Goal: Information Seeking & Learning: Check status

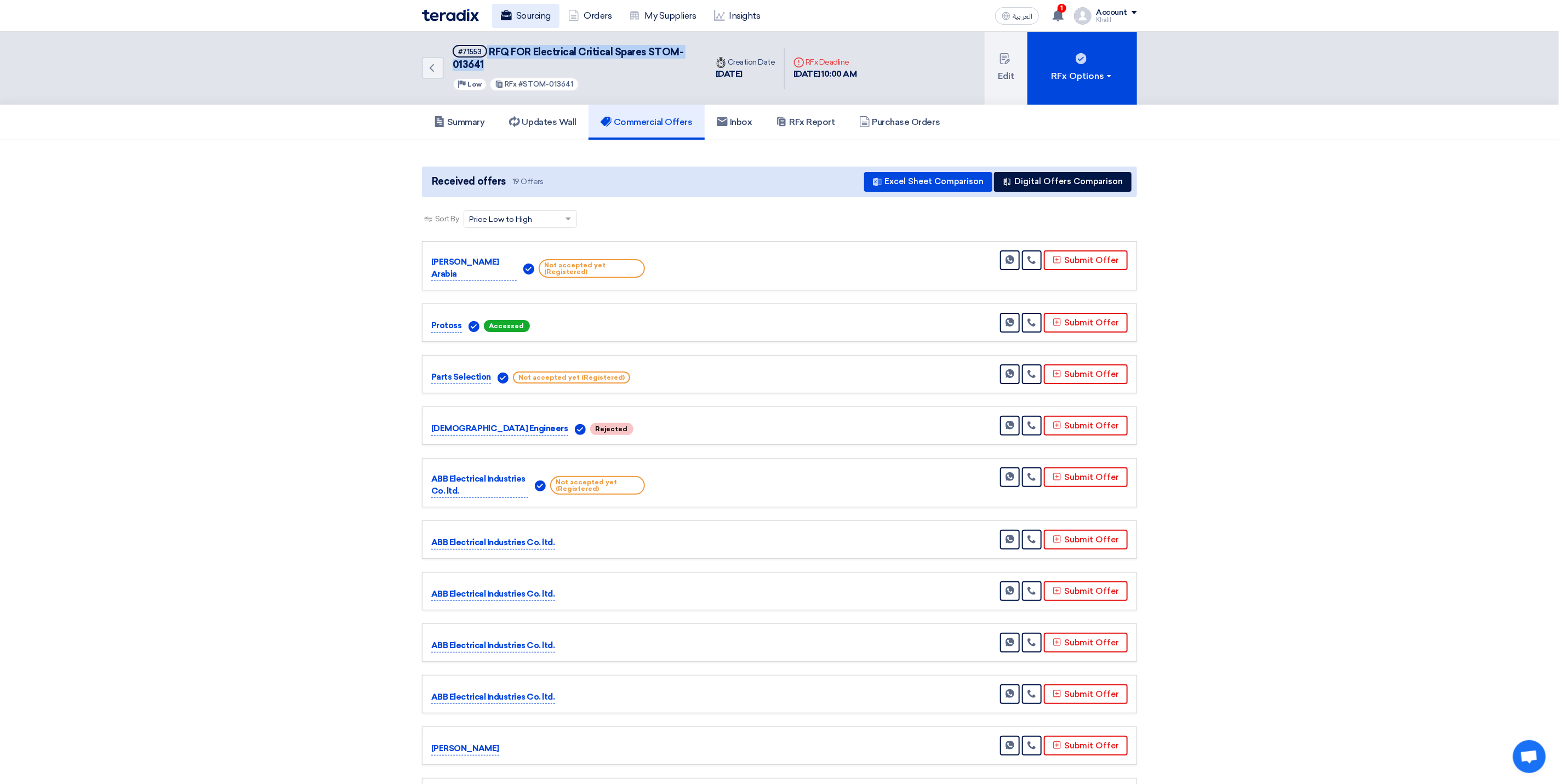
click at [526, 15] on link "Sourcing" at bounding box center [525, 16] width 67 height 24
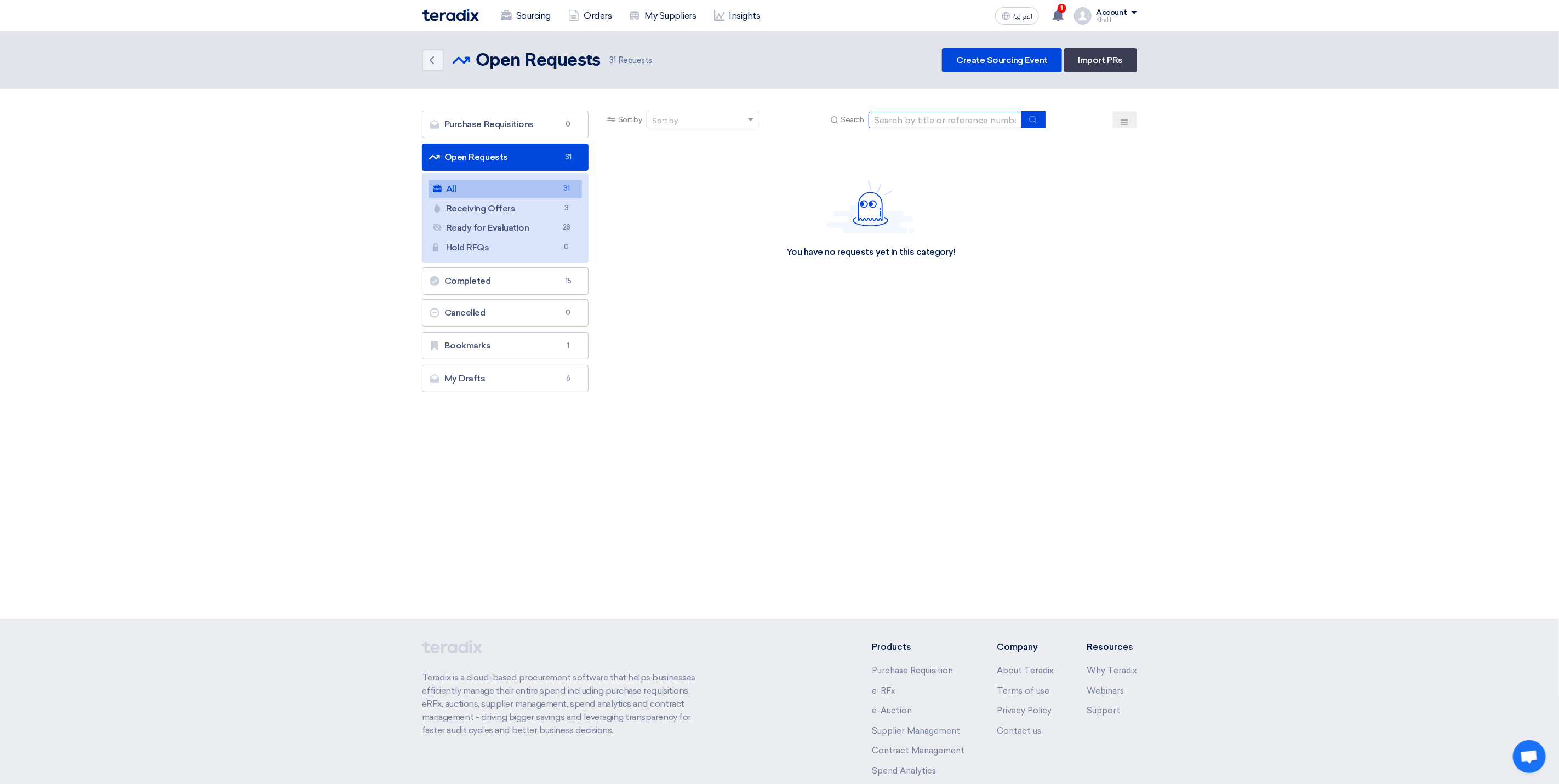
click at [906, 119] on input at bounding box center [945, 120] width 154 height 16
paste input "STOM-013725"
type input "STOM-013725"
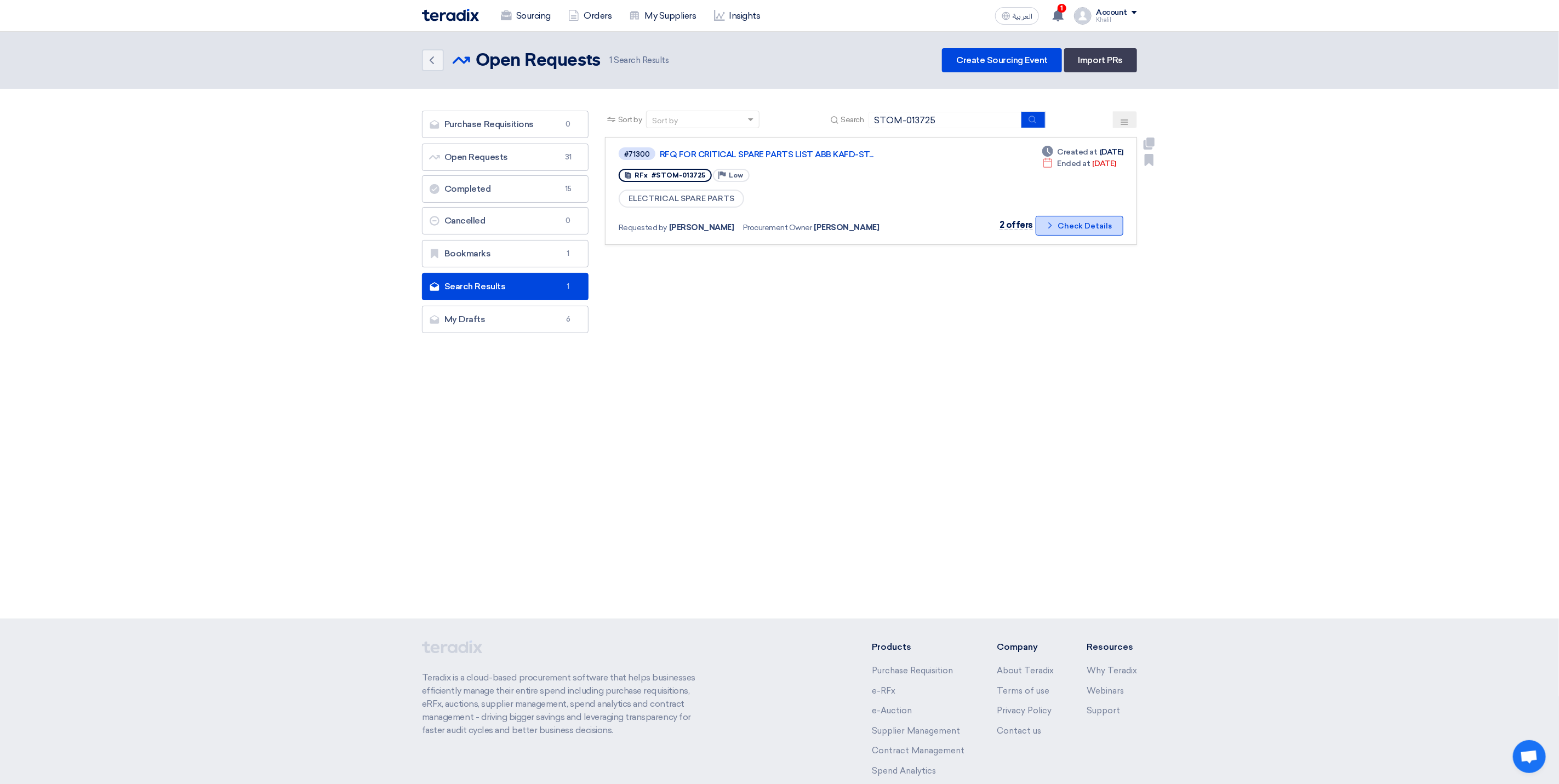
click at [1058, 229] on button "Check details Check Details" at bounding box center [1079, 226] width 88 height 20
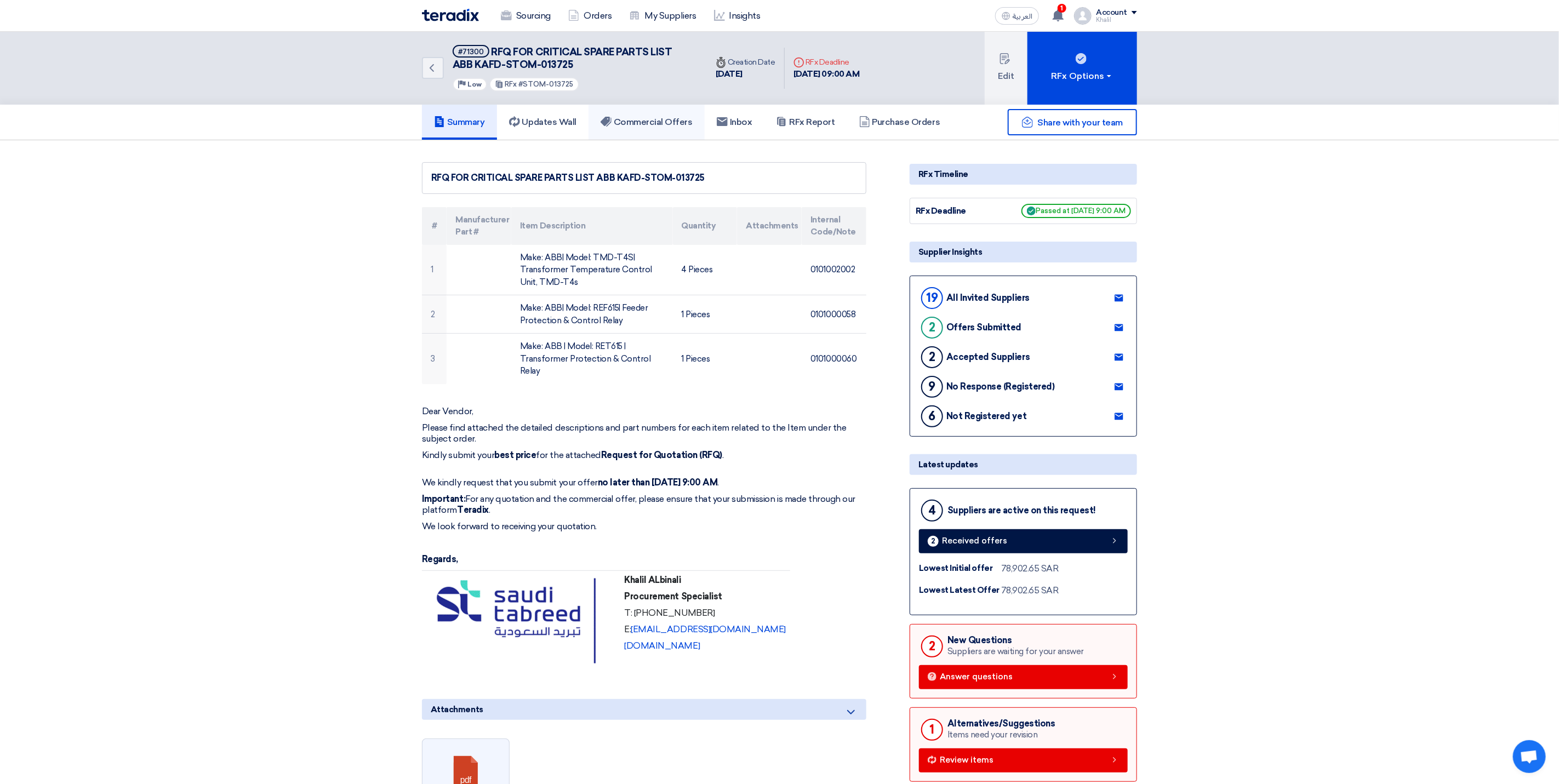
click at [661, 126] on link "Commercial Offers" at bounding box center [646, 122] width 116 height 35
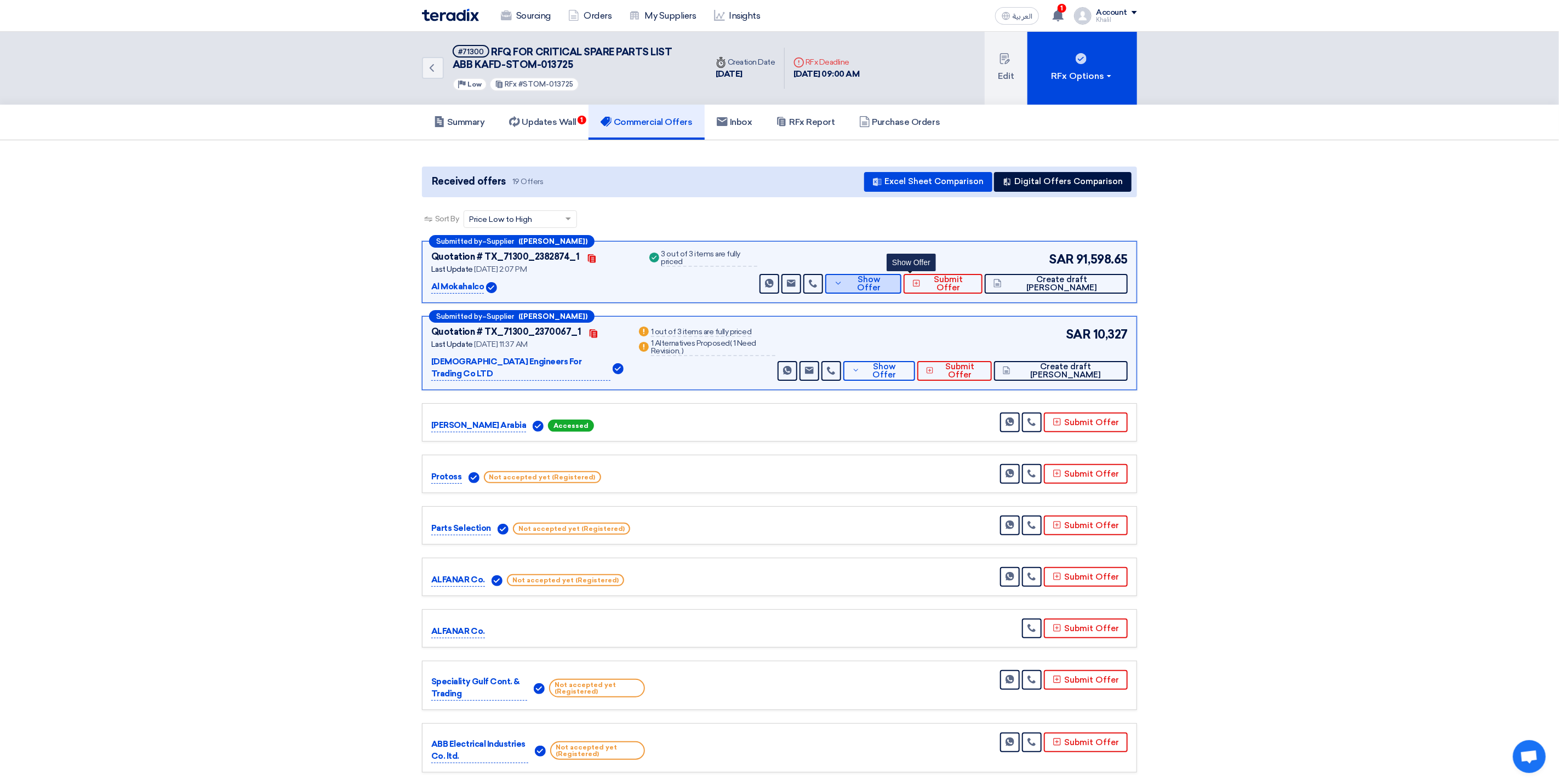
click at [843, 285] on icon at bounding box center [838, 283] width 8 height 8
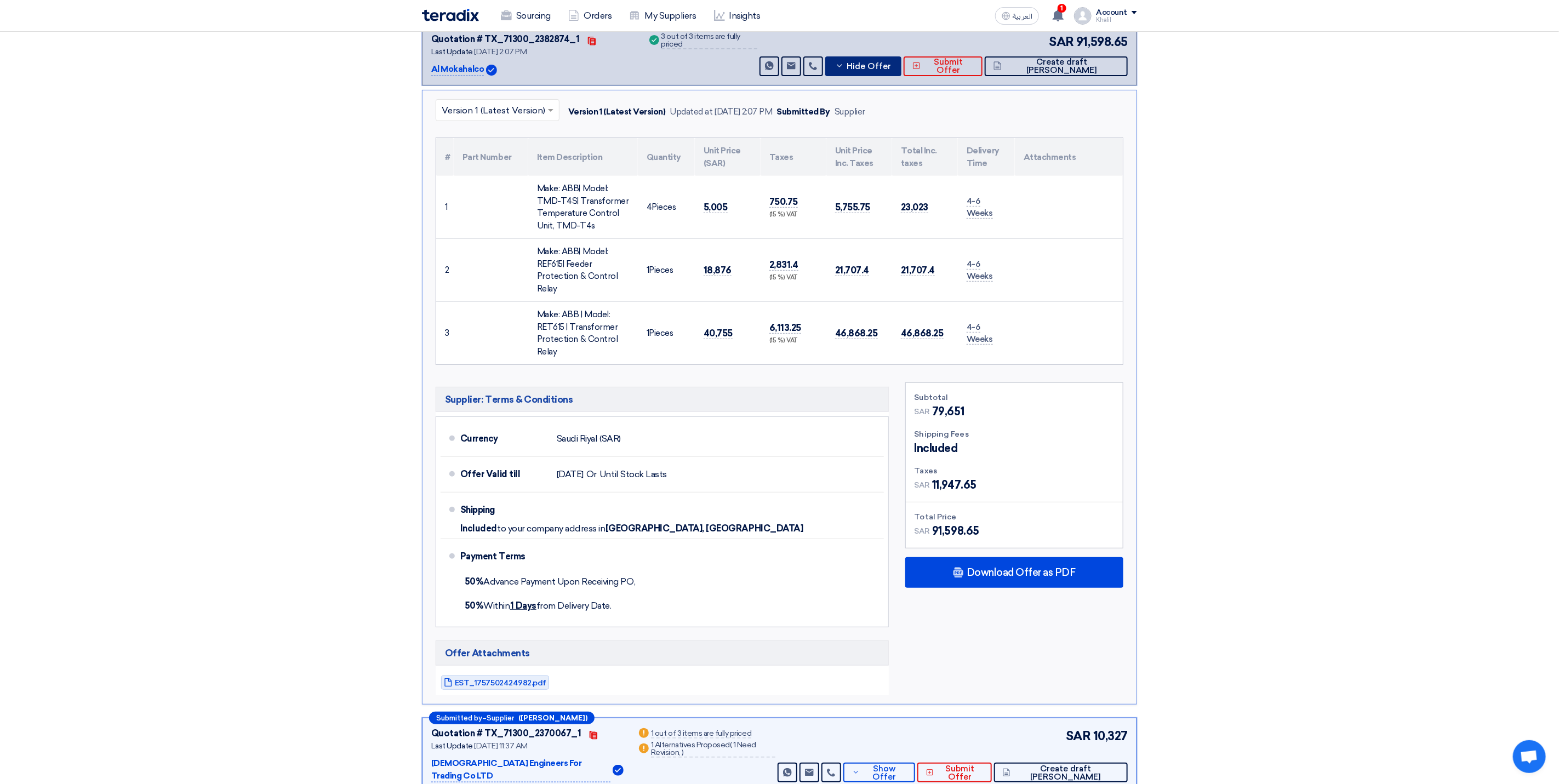
scroll to position [246, 0]
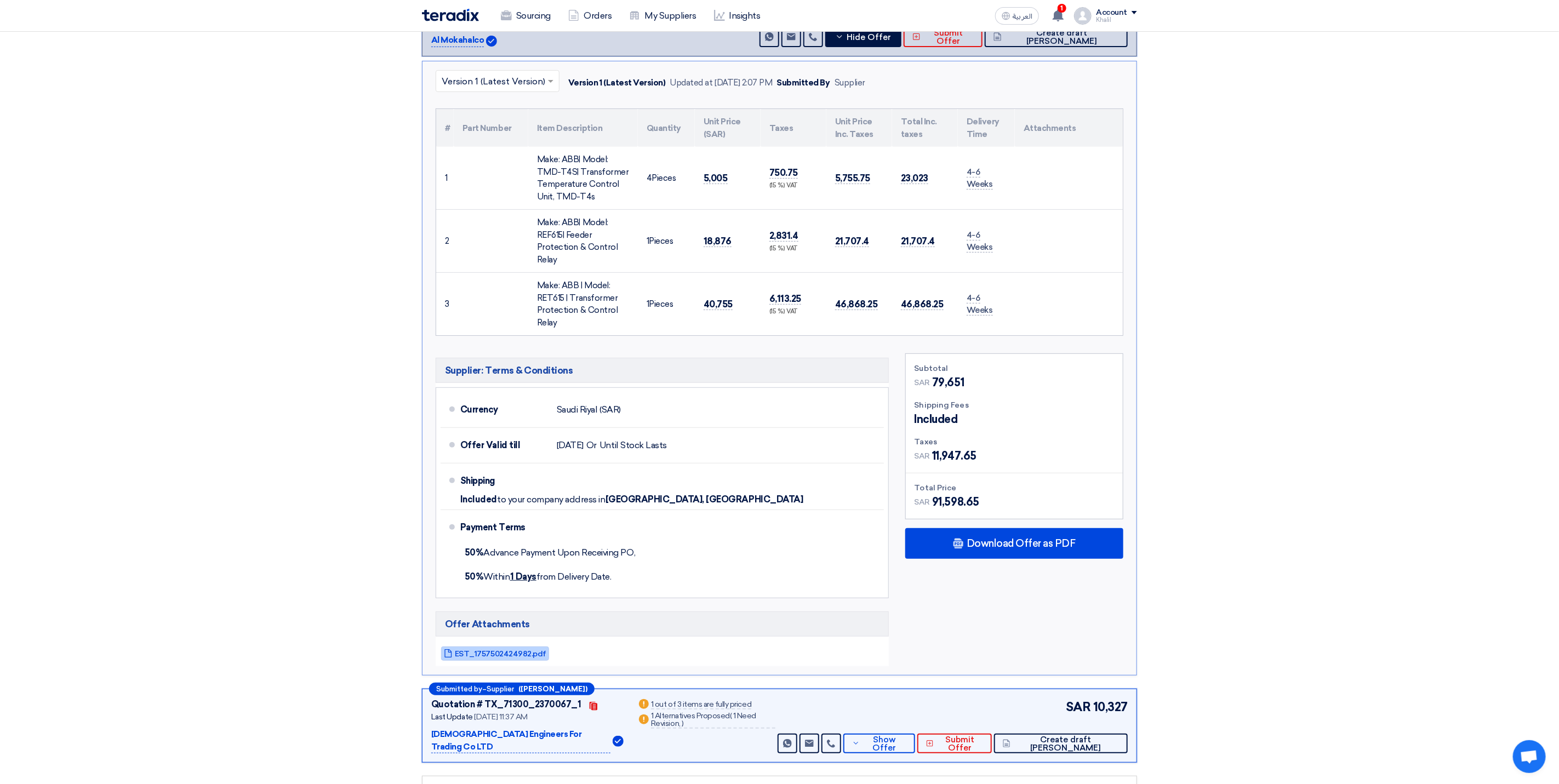
click at [489, 658] on span "EST_1757502424982.pdf" at bounding box center [501, 654] width 91 height 8
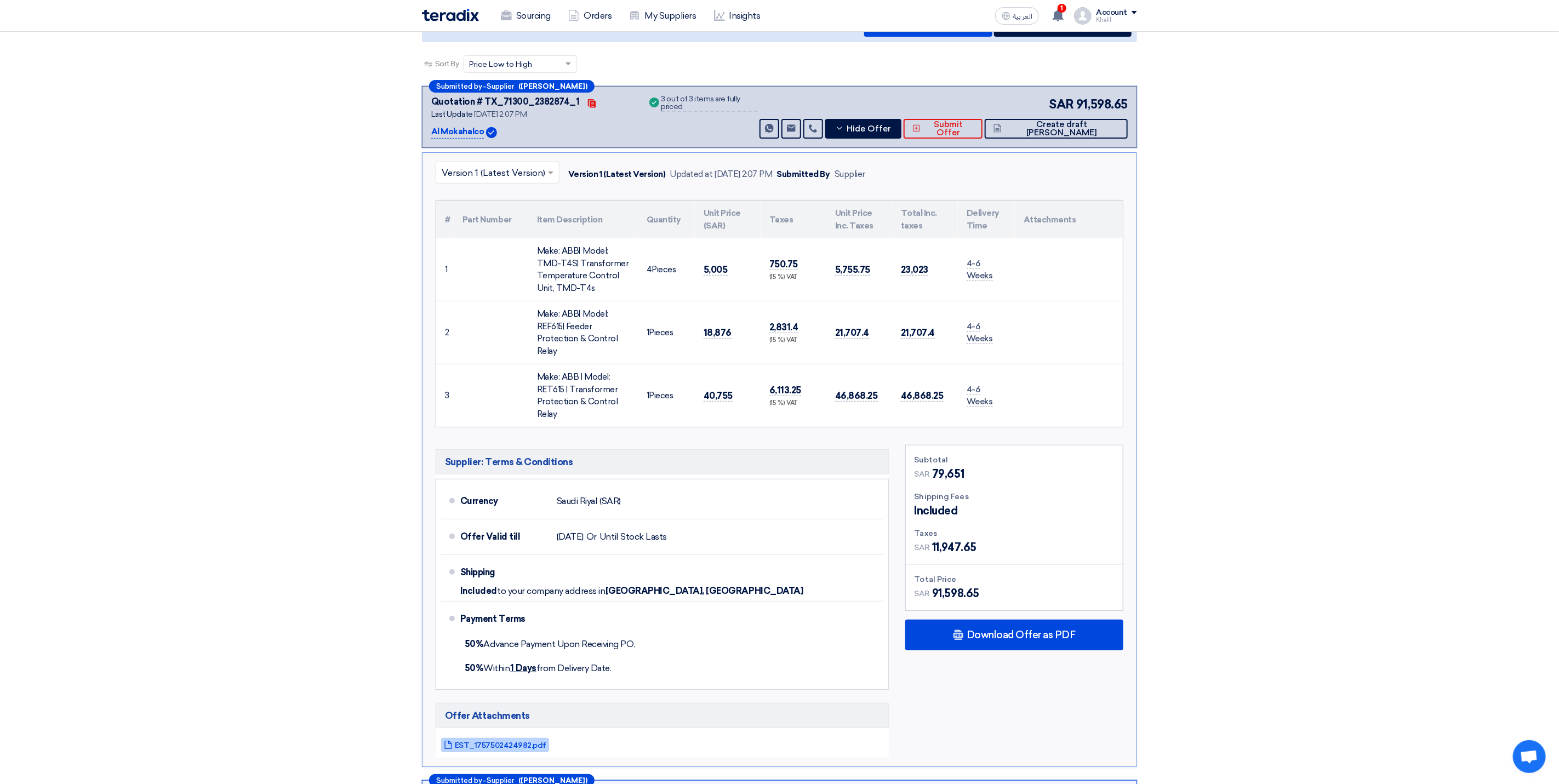
scroll to position [575, 0]
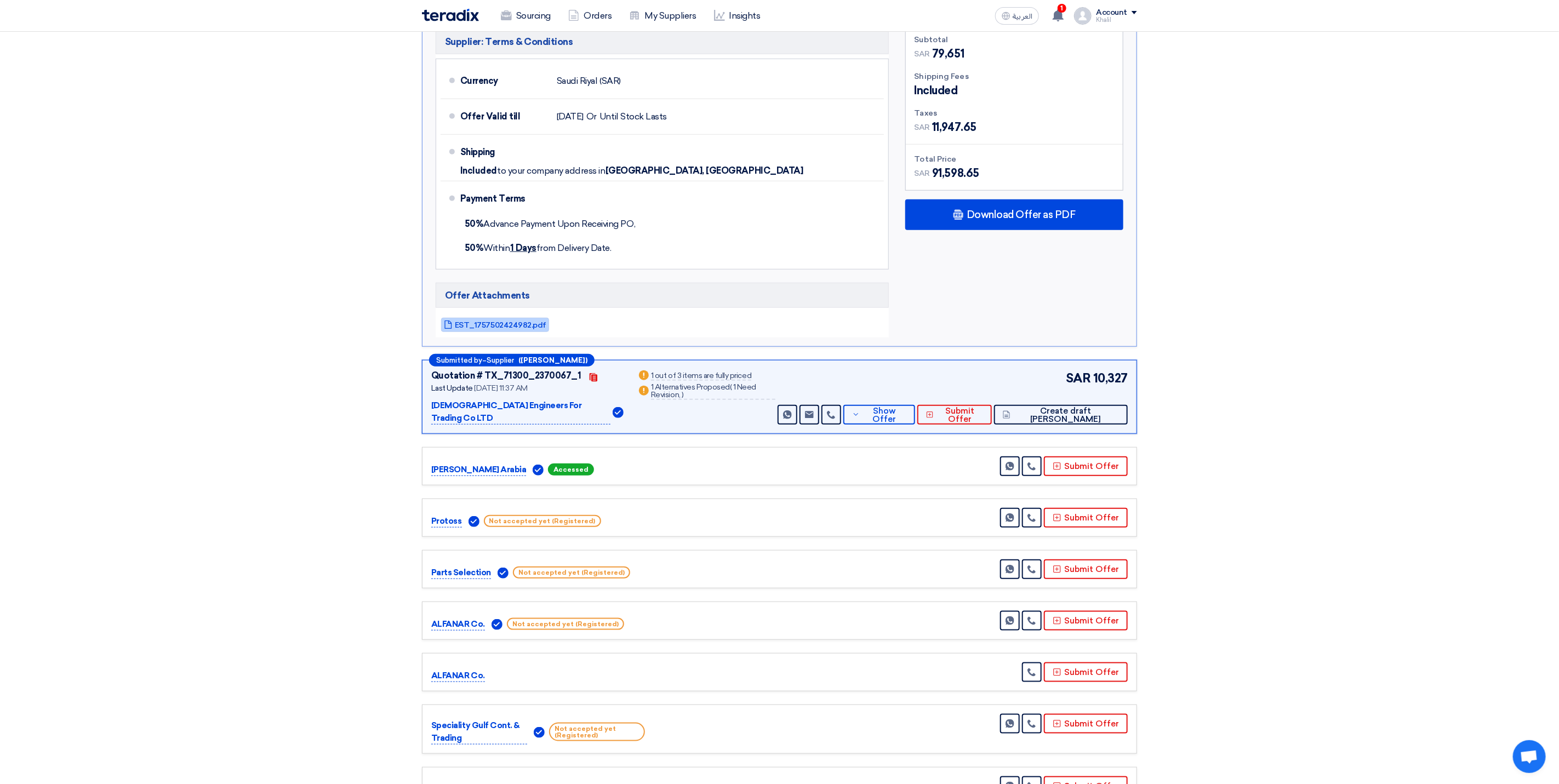
click at [503, 329] on span "EST_1757502424982.pdf" at bounding box center [501, 325] width 91 height 8
click at [896, 414] on button "Show Offer" at bounding box center [879, 414] width 73 height 20
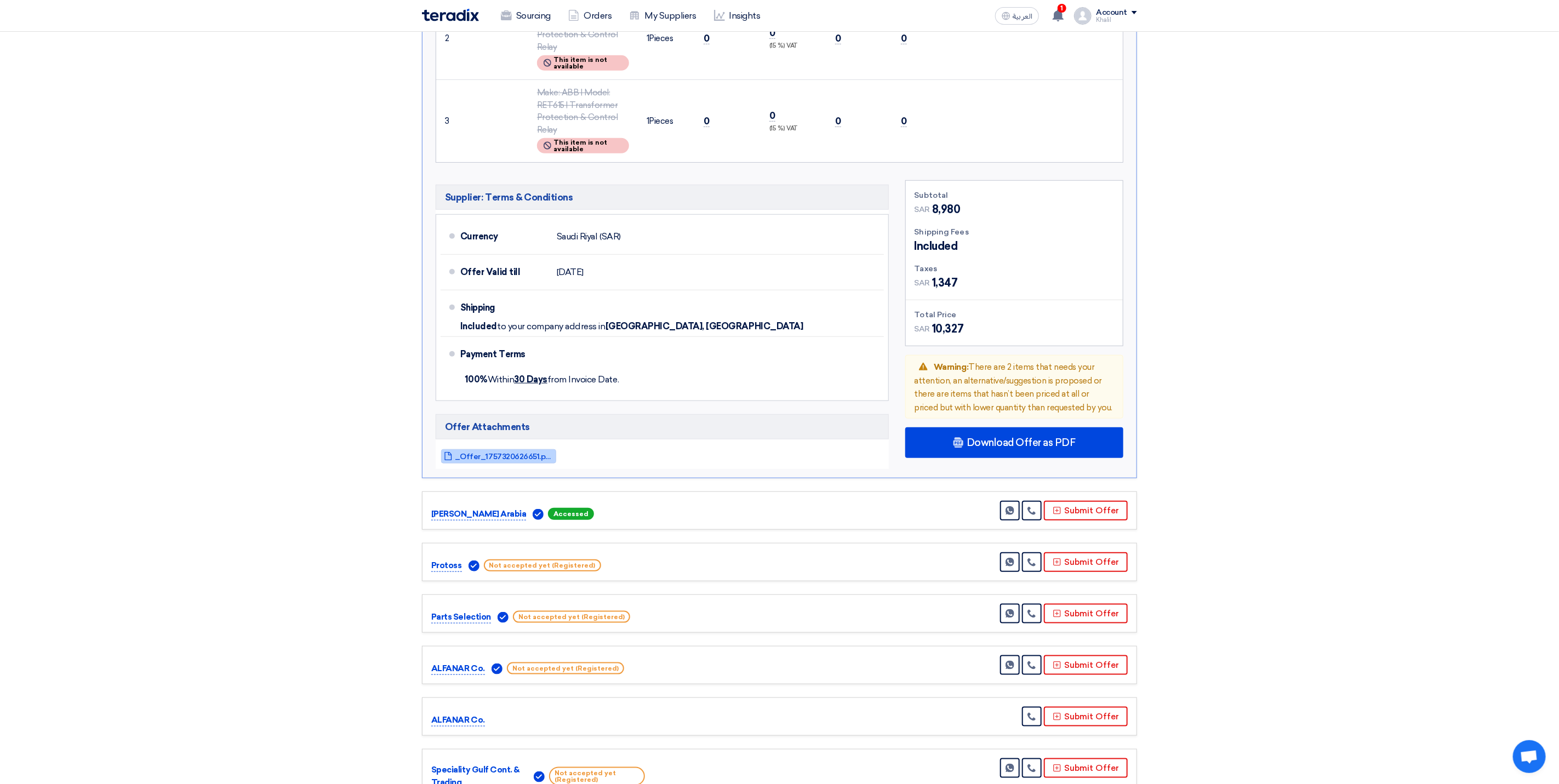
click at [511, 452] on span "_Offer_1757320626651.pdf" at bounding box center [504, 457] width 99 height 8
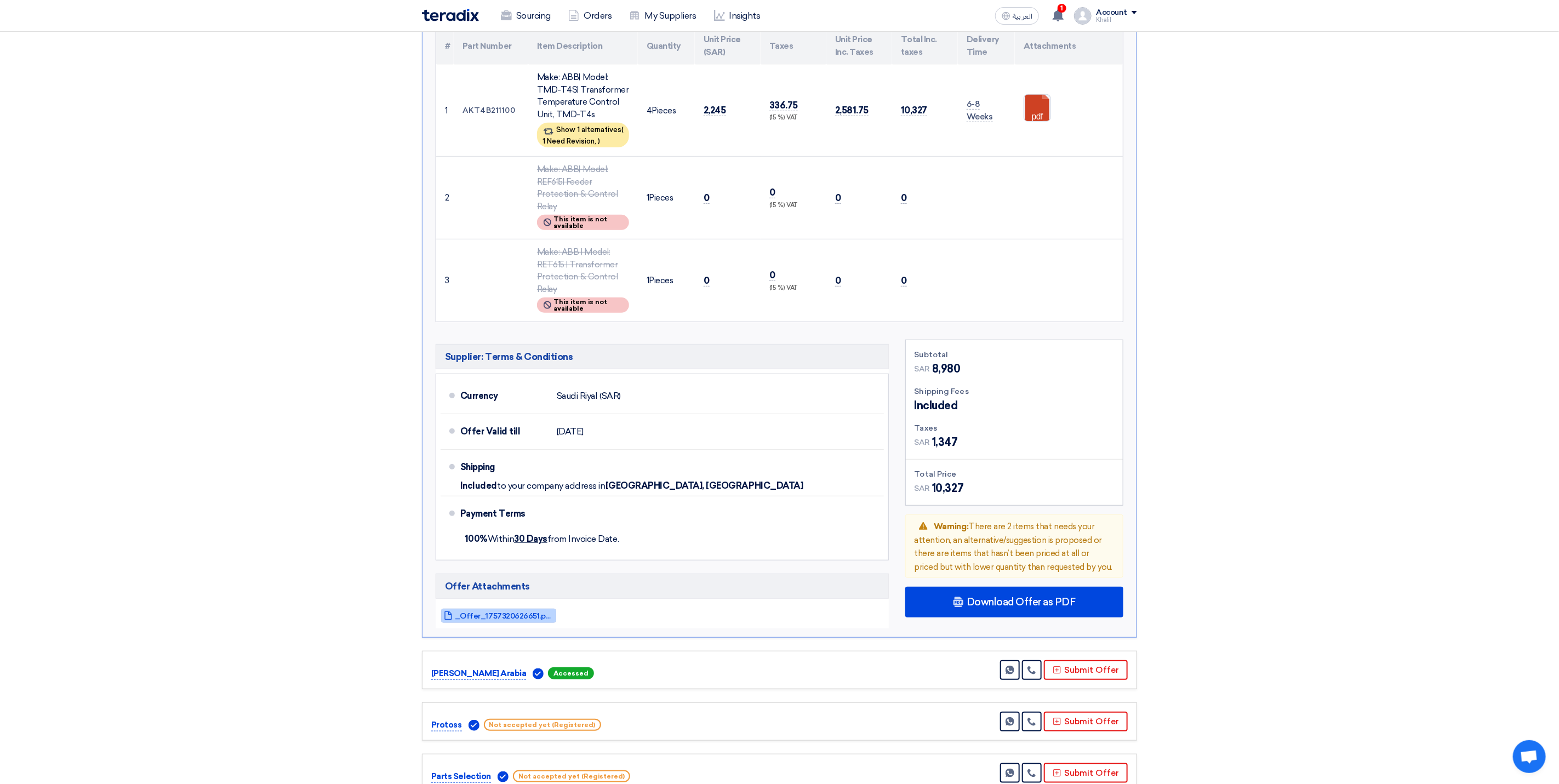
scroll to position [165, 0]
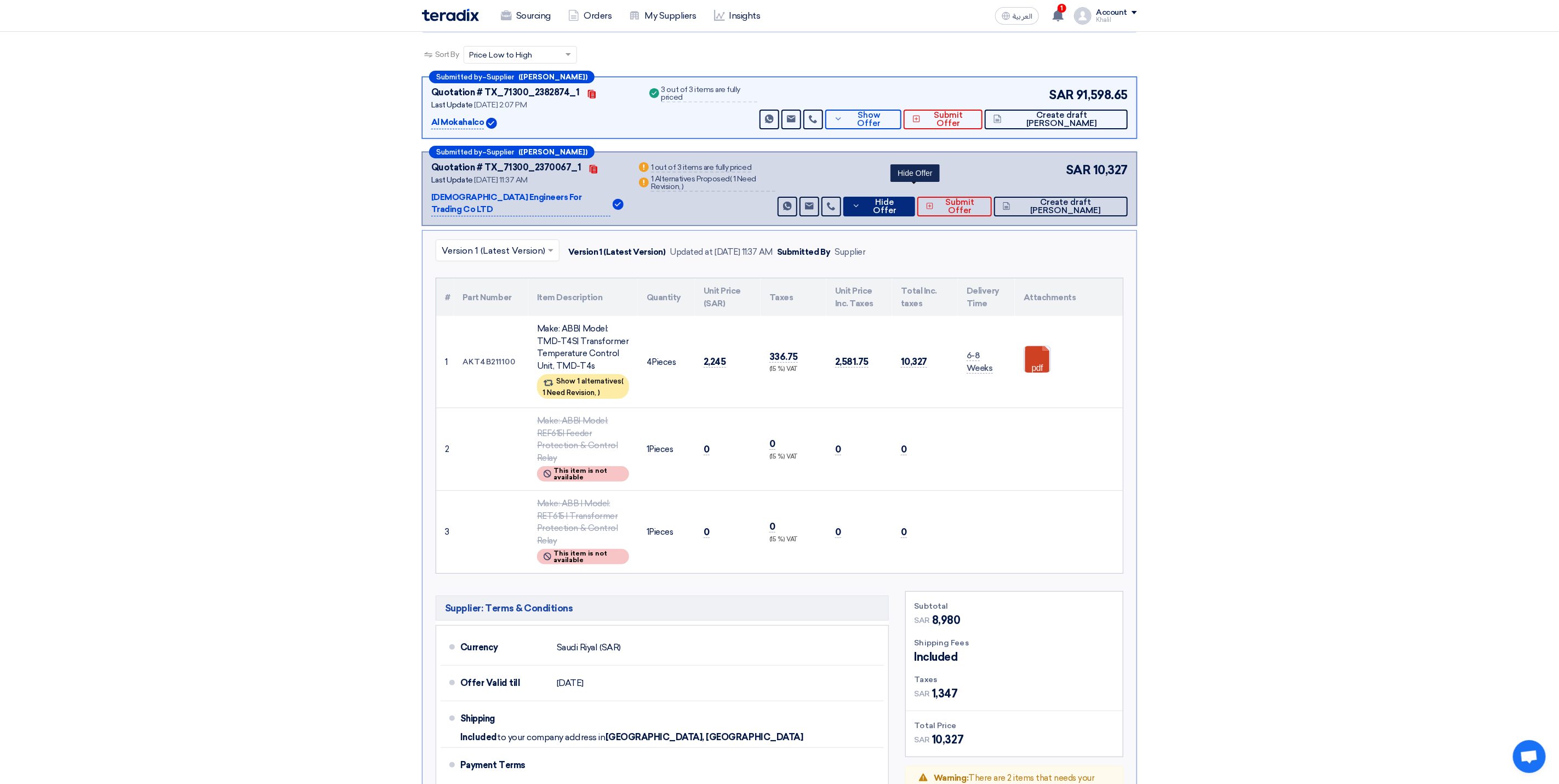
click at [861, 201] on icon at bounding box center [856, 206] width 8 height 8
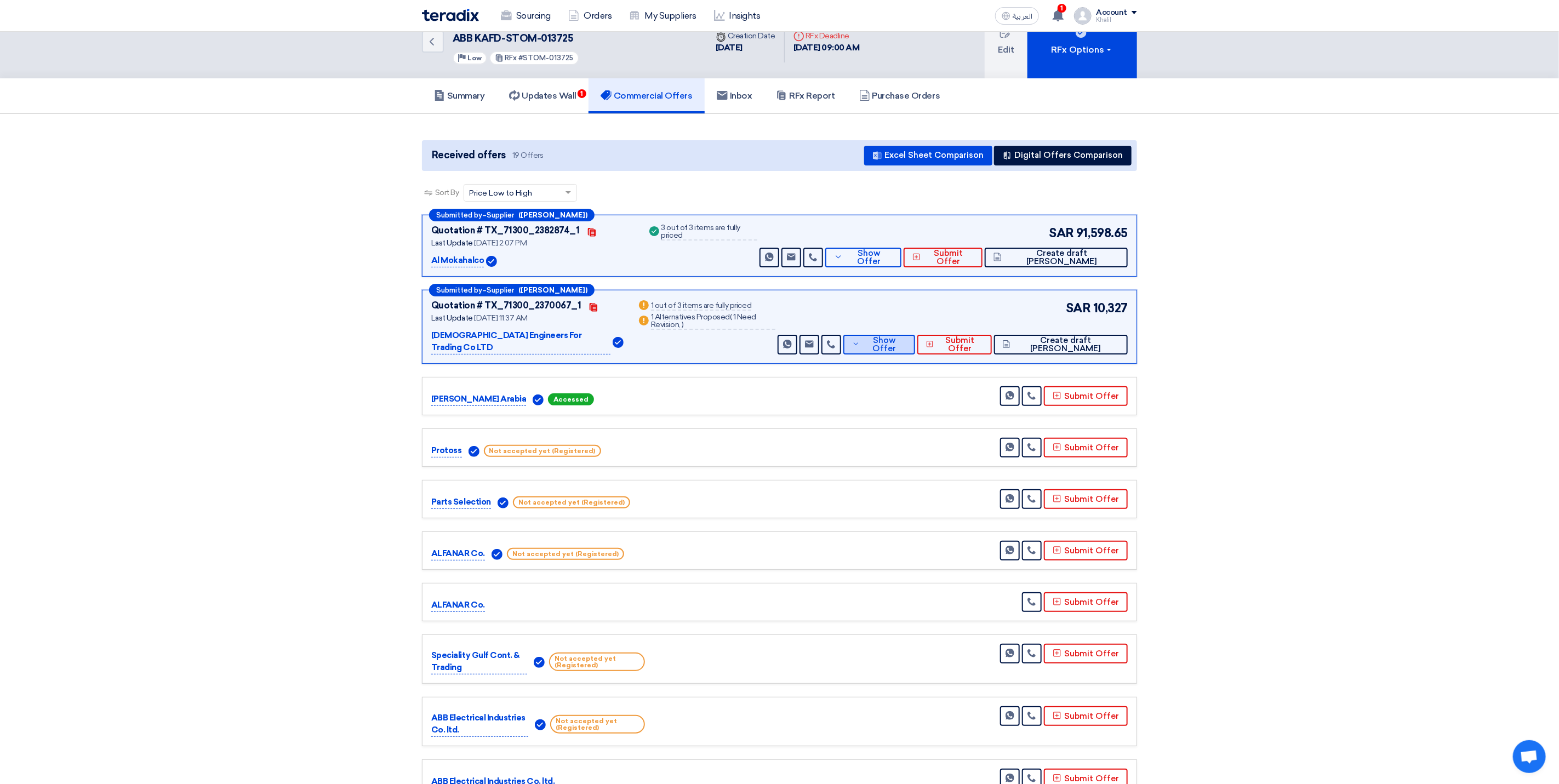
scroll to position [0, 0]
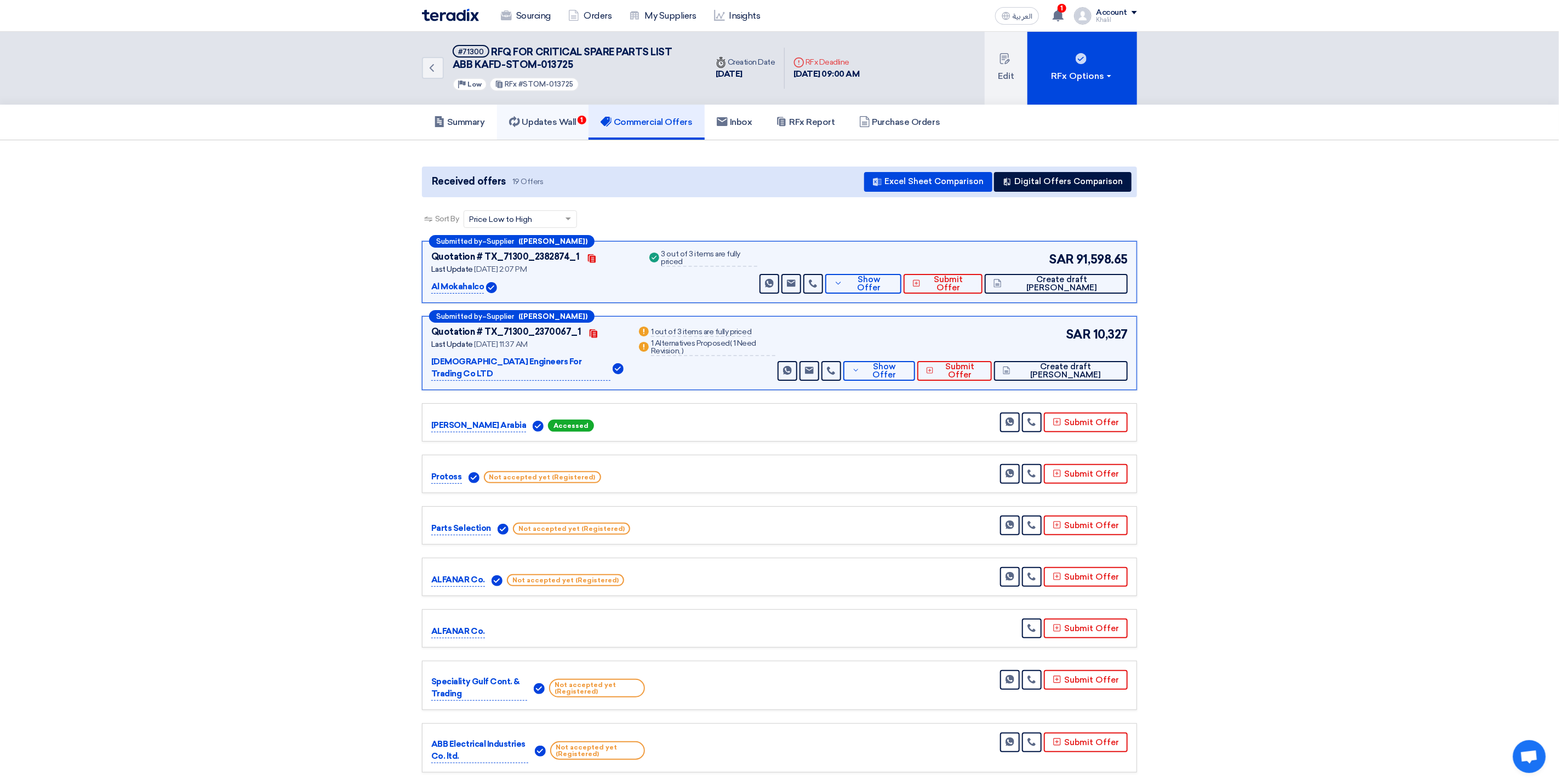
click at [574, 123] on h5 "Updates Wall 1" at bounding box center [542, 122] width 67 height 11
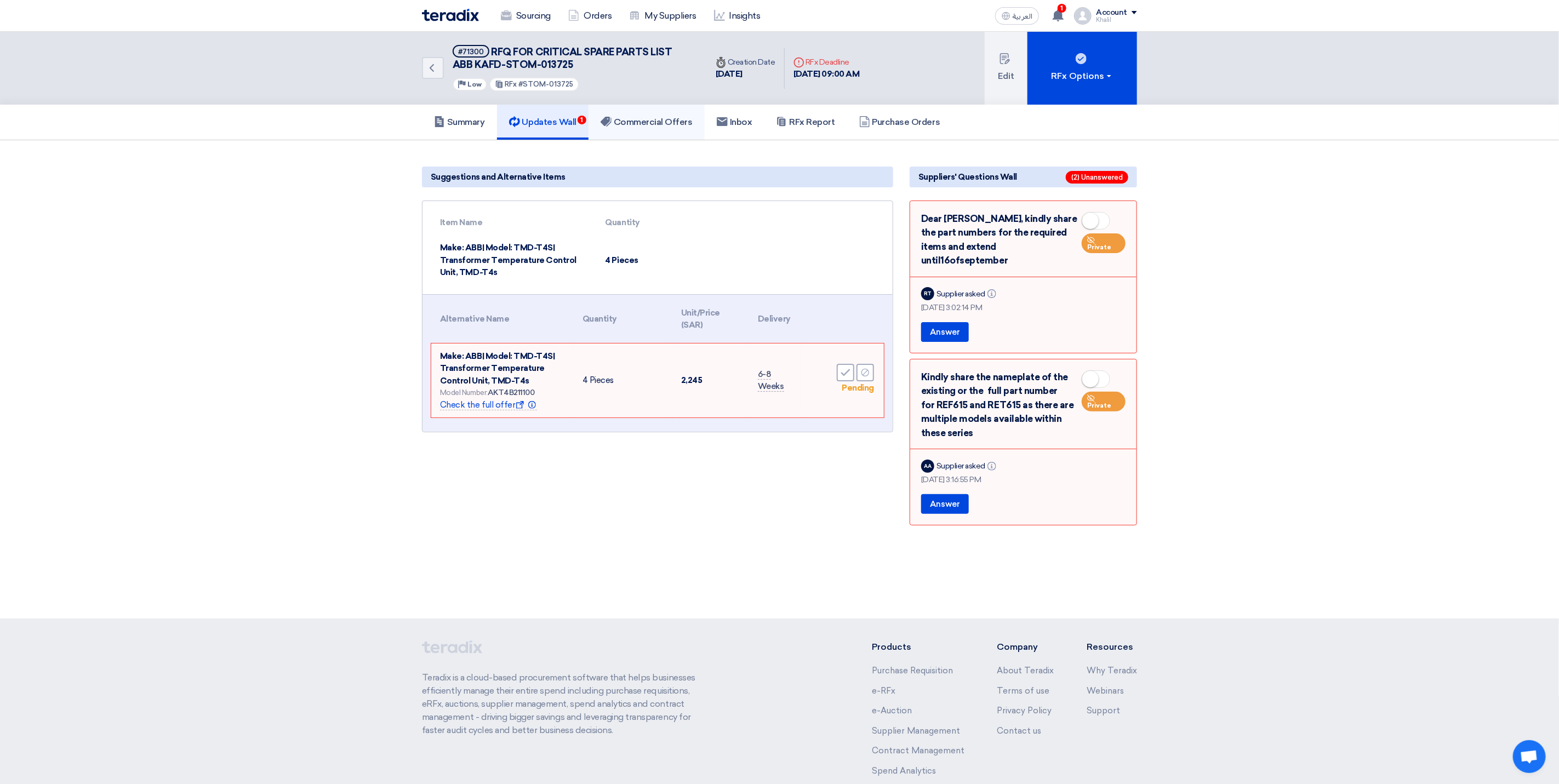
click at [643, 124] on h5 "Commercial Offers" at bounding box center [646, 122] width 92 height 11
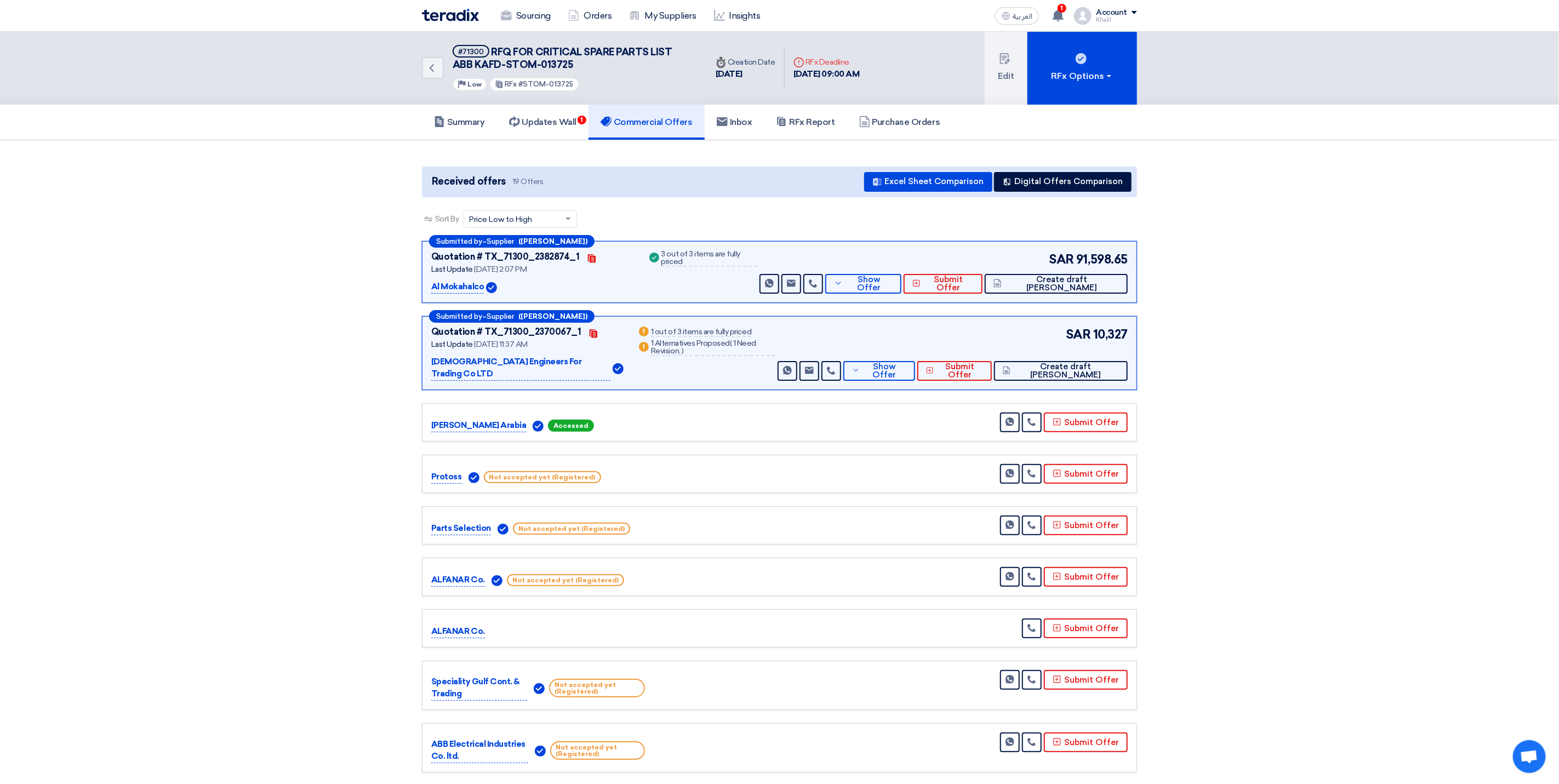
drag, startPoint x: 1334, startPoint y: 353, endPoint x: 1340, endPoint y: 351, distance: 6.3
click at [1337, 353] on section "Received offers 19 Offers Excel Sheet Comparison Digital Offers Comparison Sort…" at bounding box center [780, 738] width 1559 height 1196
